Goal: Find specific page/section: Find specific page/section

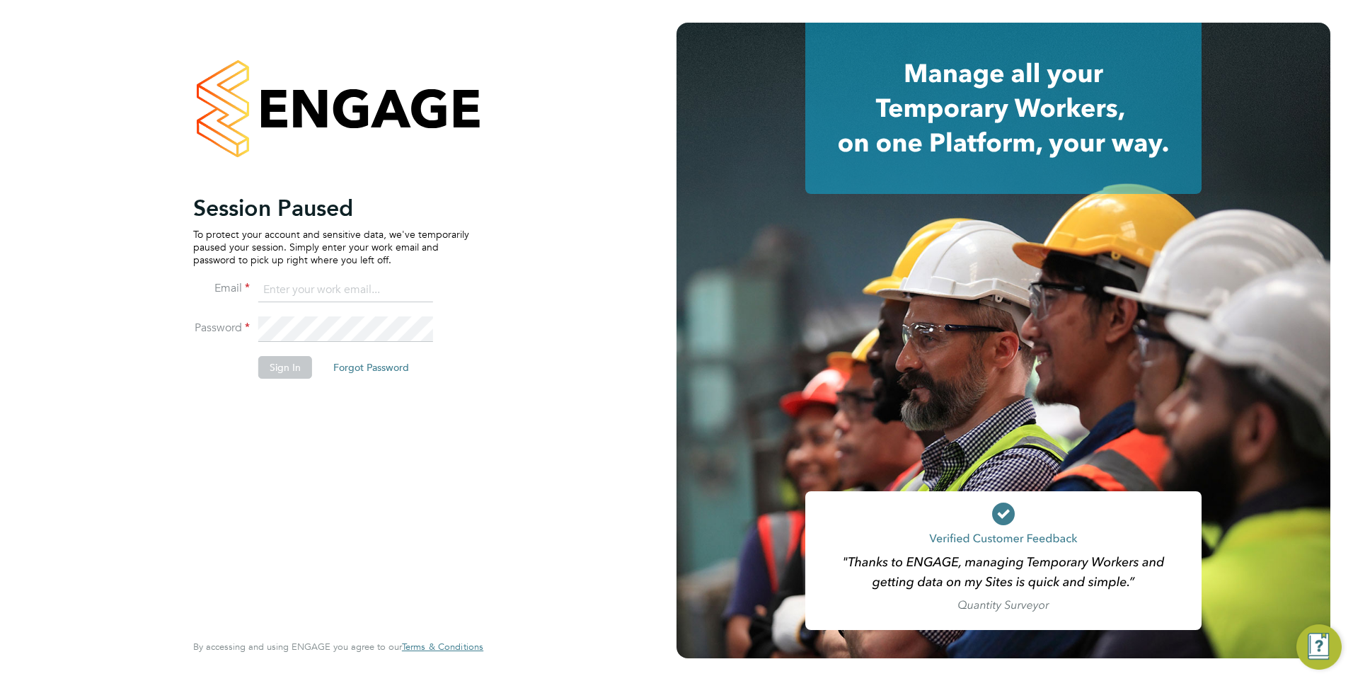
type input "[EMAIL_ADDRESS][DOMAIN_NAME]"
click at [344, 456] on div "Session Paused To protect your account and sensitive data, we've temporarily pa…" at bounding box center [331, 411] width 276 height 434
click at [299, 367] on button "Sign In" at bounding box center [285, 367] width 54 height 23
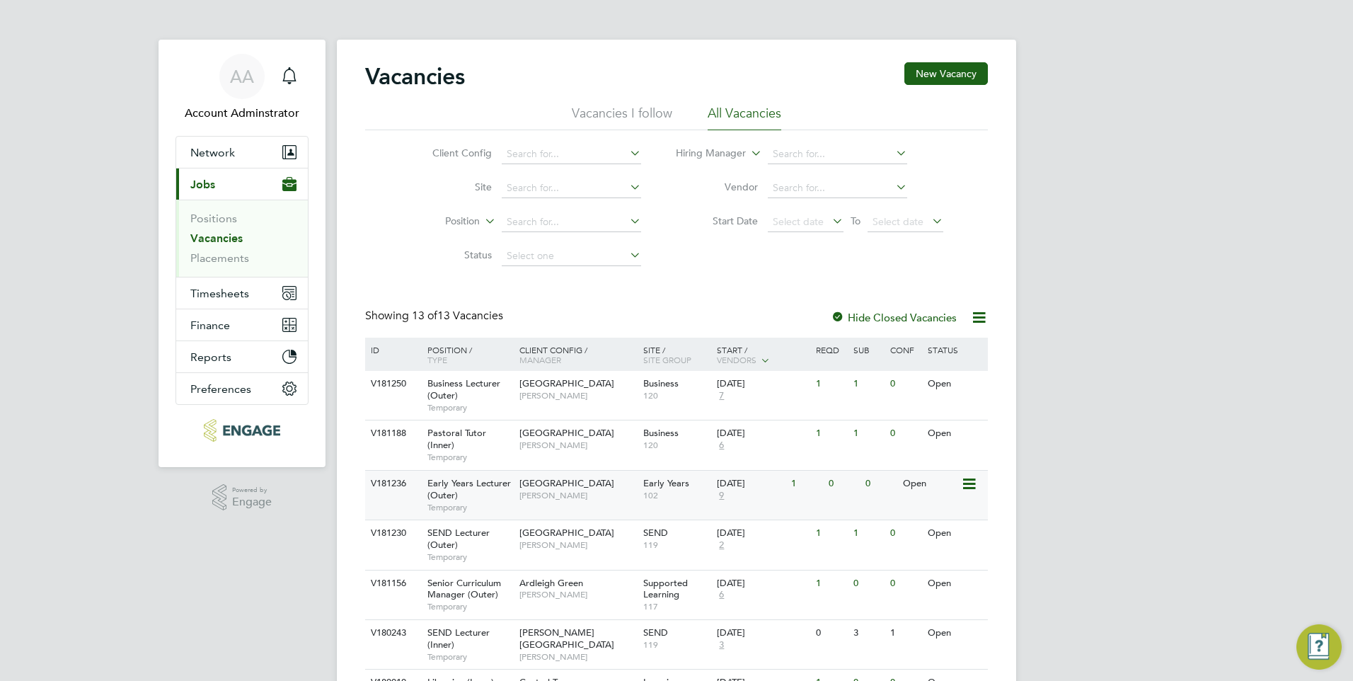
scroll to position [71, 0]
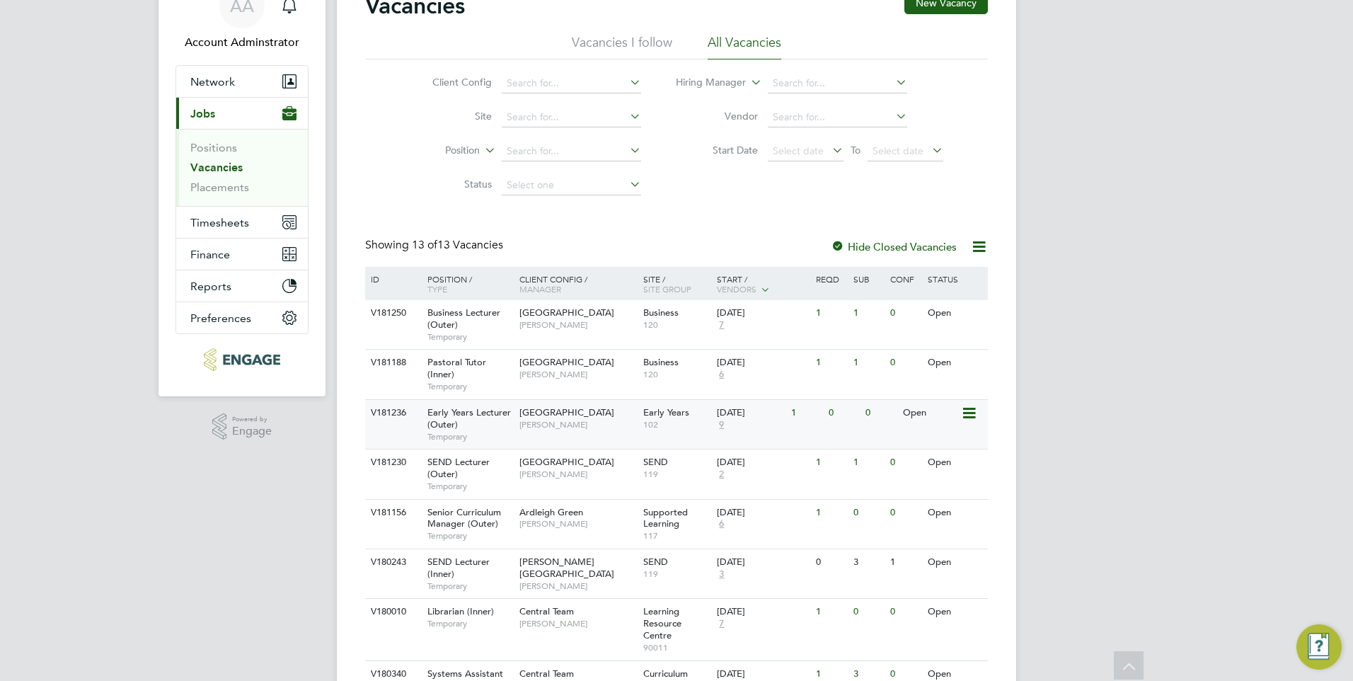
click at [592, 472] on span "Clair Windsor" at bounding box center [577, 473] width 117 height 11
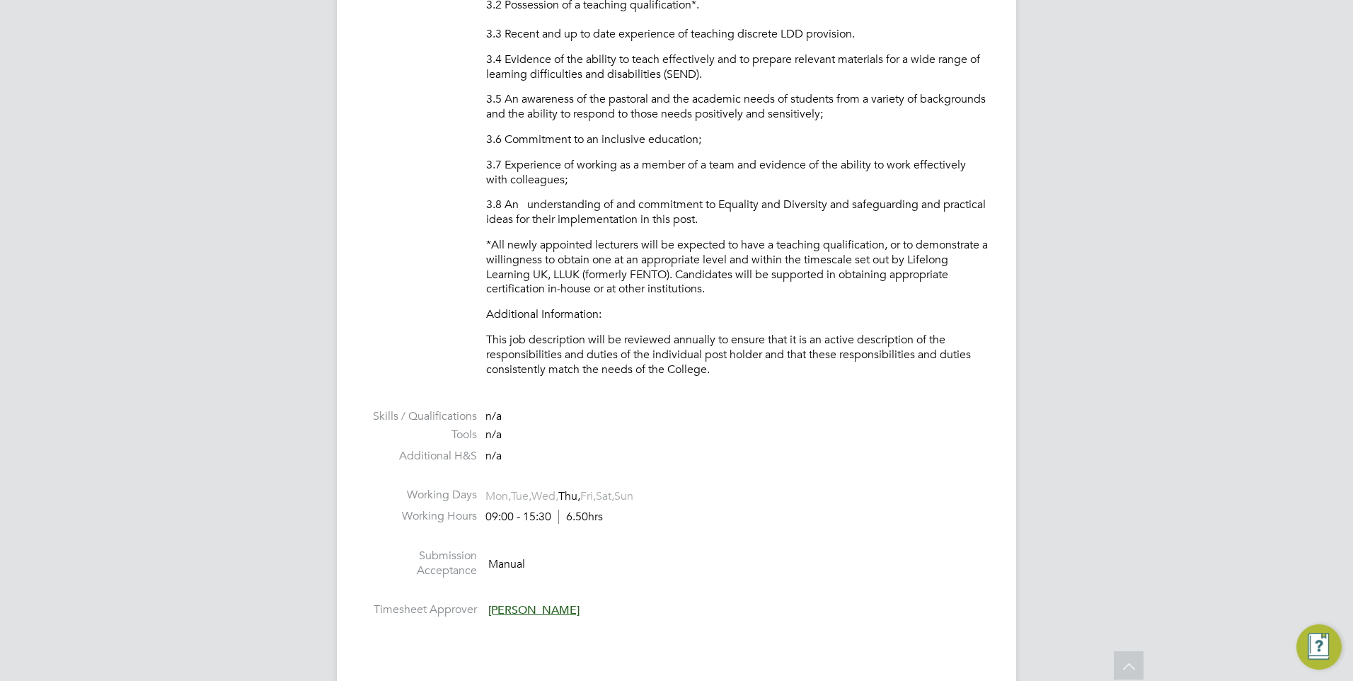
scroll to position [2052, 0]
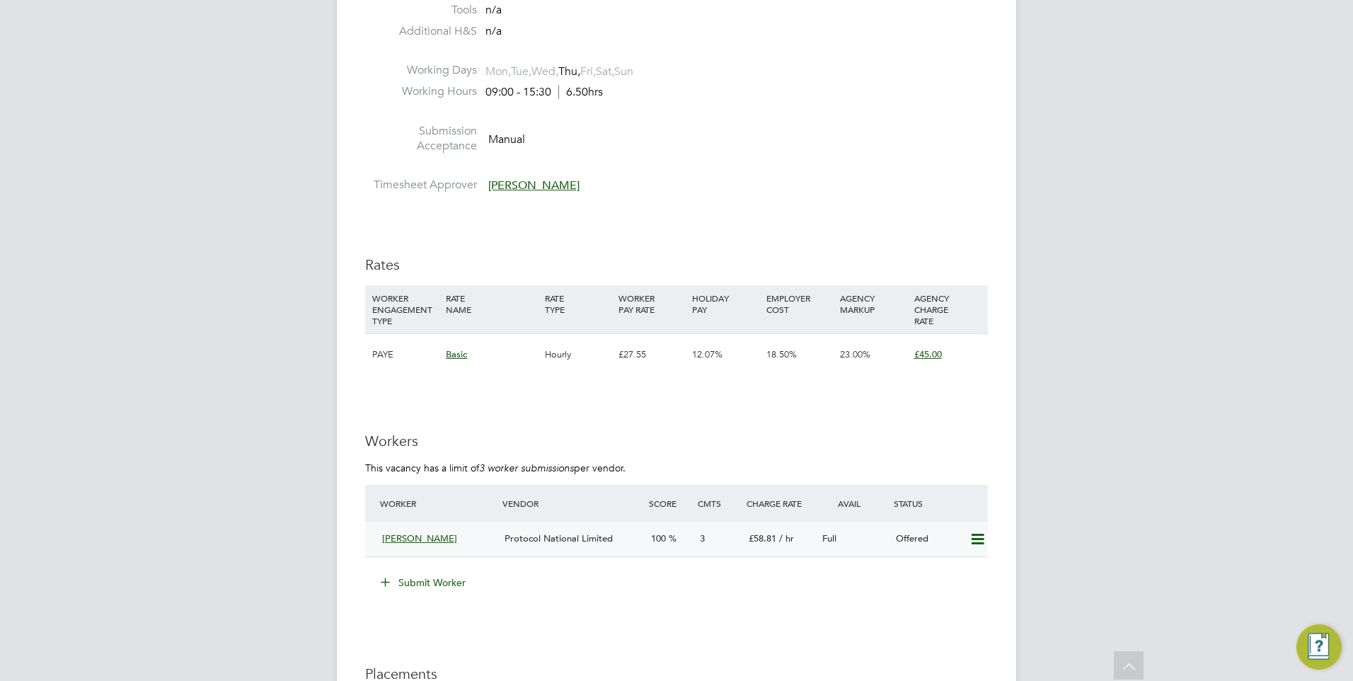
click at [580, 541] on span "Protocol National Limited" at bounding box center [559, 538] width 108 height 12
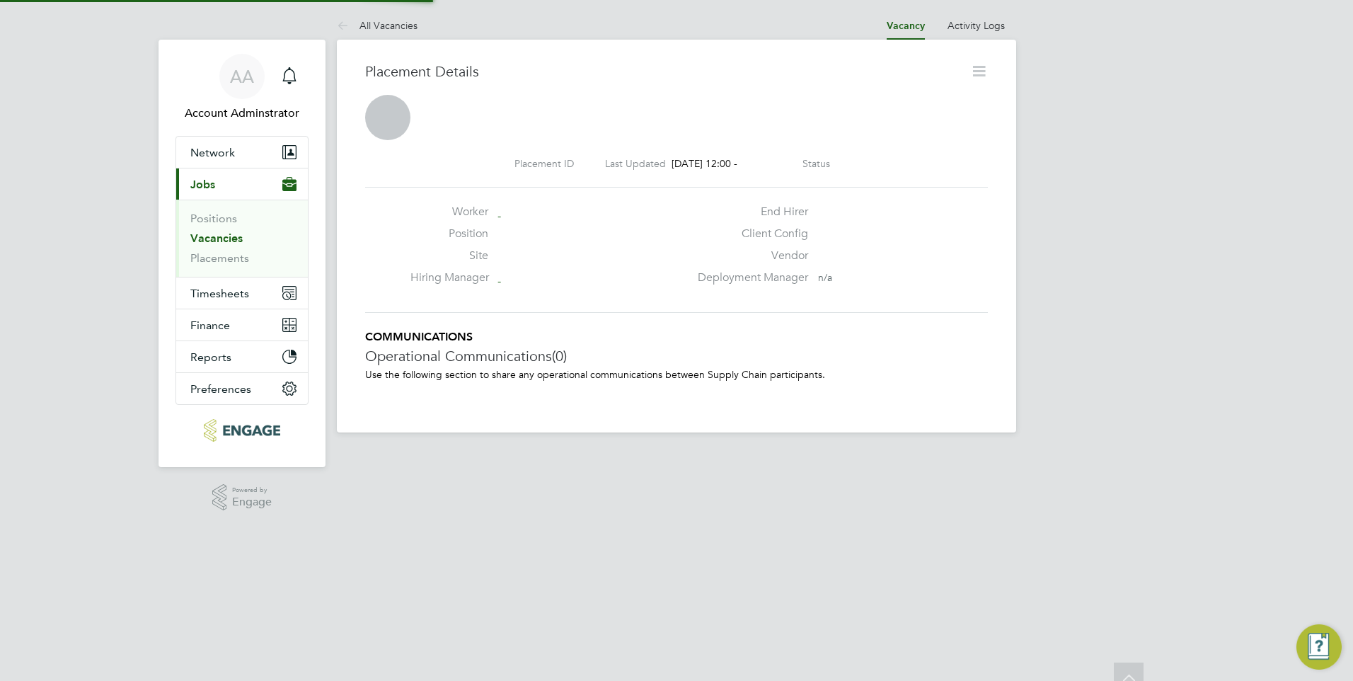
scroll to position [7, 7]
